Goal: Find specific page/section: Find specific page/section

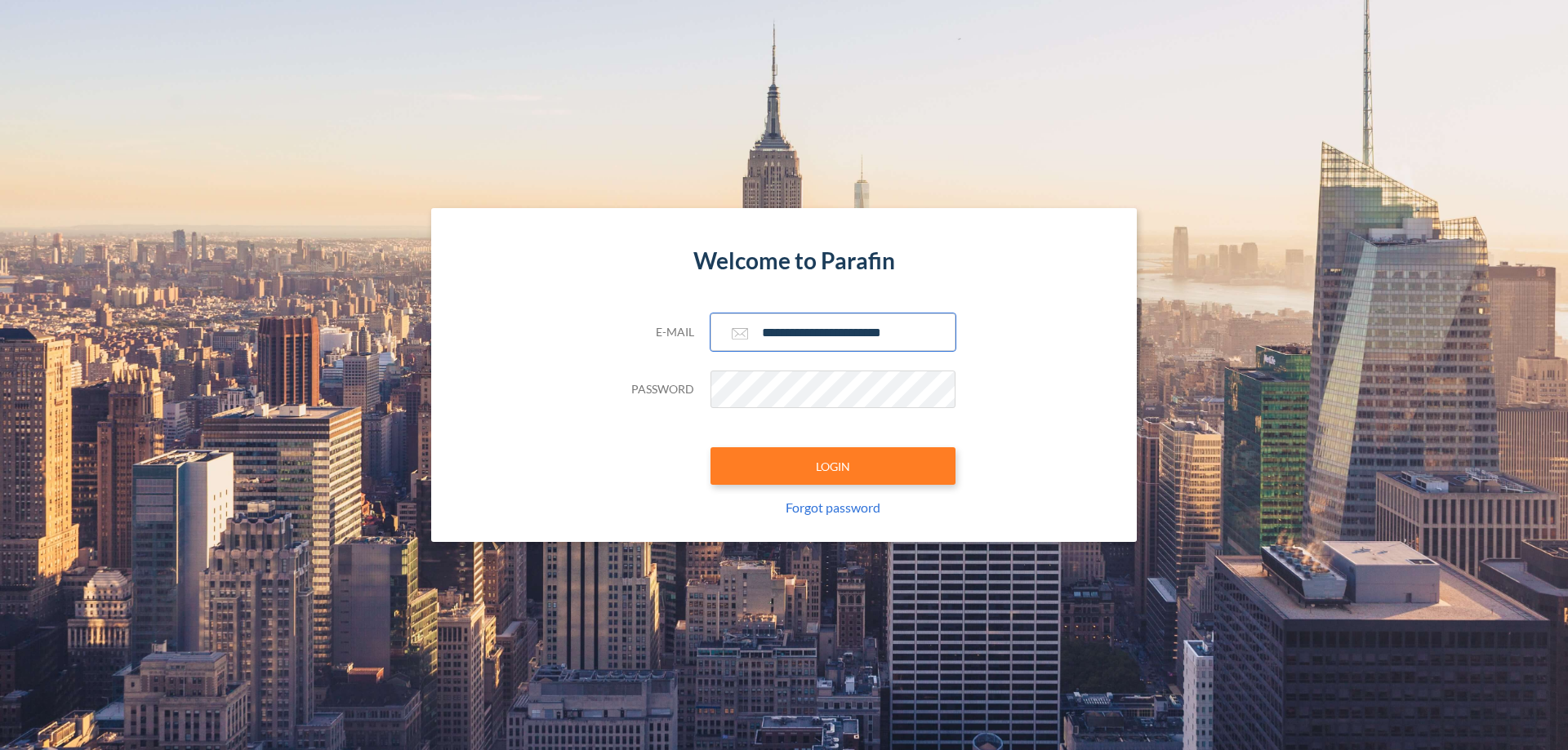
type input "**********"
click at [833, 466] on button "LOGIN" at bounding box center [833, 466] width 245 height 38
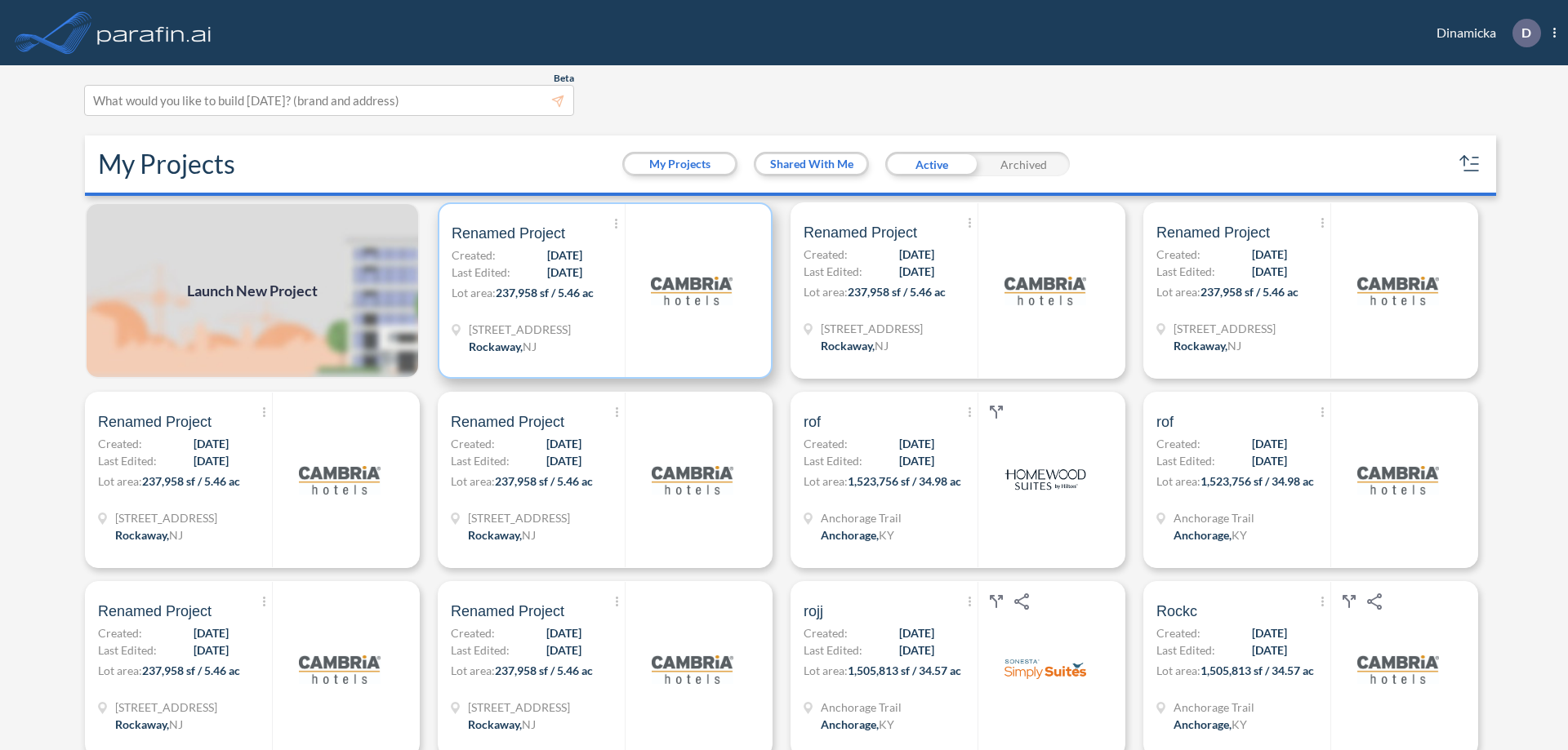
scroll to position [4, 0]
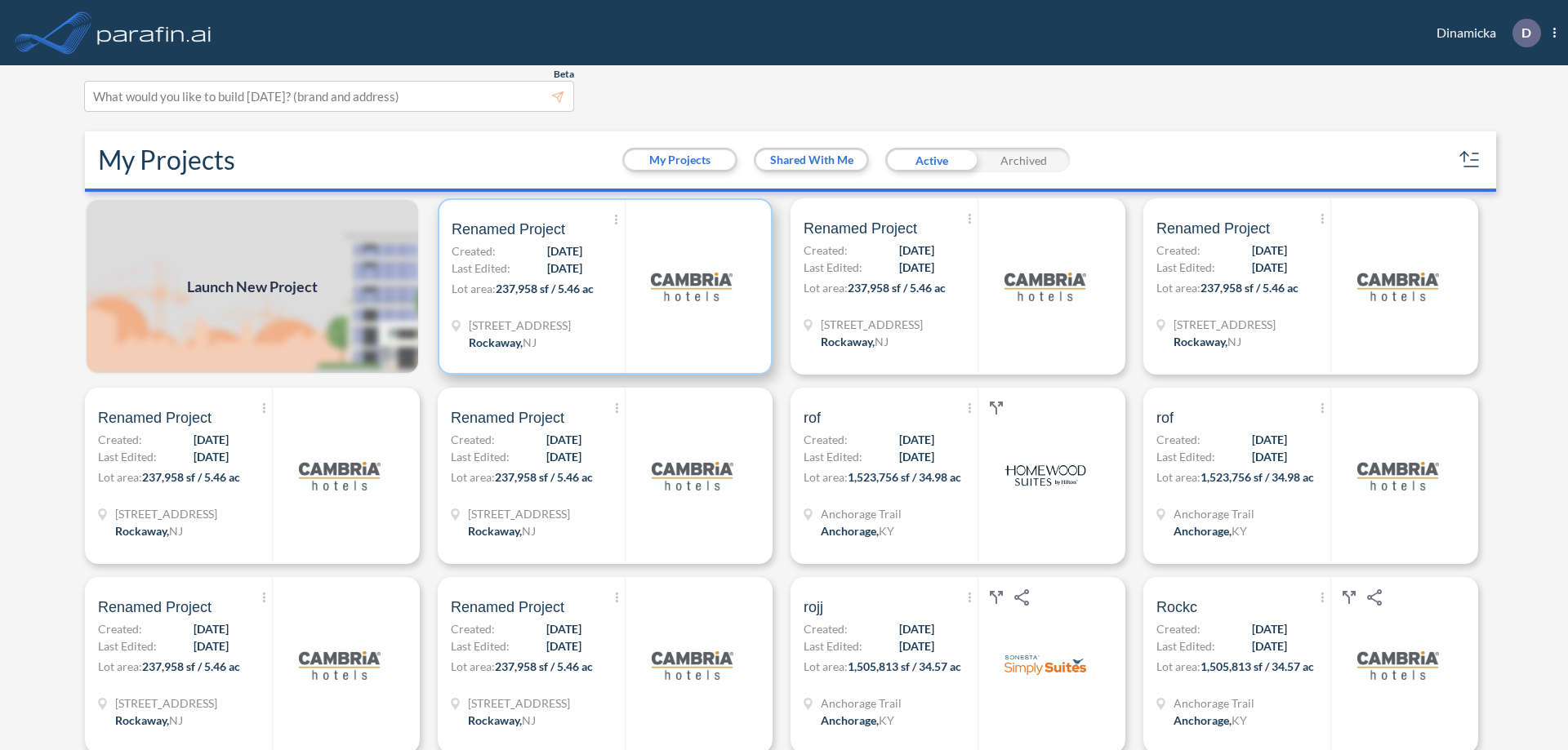
click at [601, 286] on p "Lot area: 237,958 sf / 5.46 ac" at bounding box center [538, 291] width 173 height 24
